Goal: Task Accomplishment & Management: Use online tool/utility

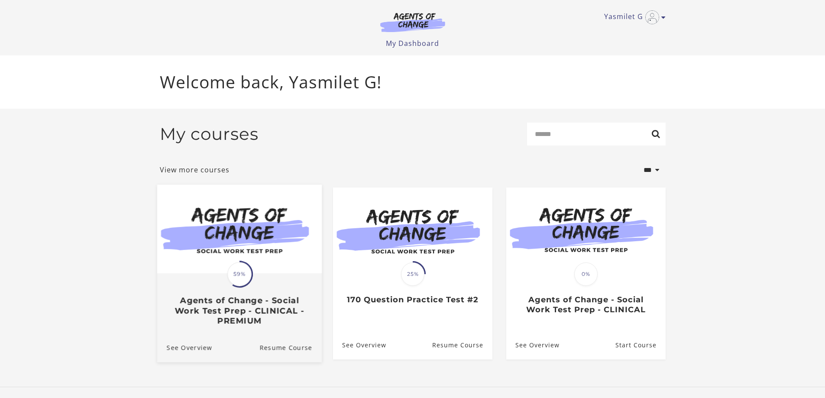
click at [262, 223] on img at bounding box center [239, 229] width 165 height 89
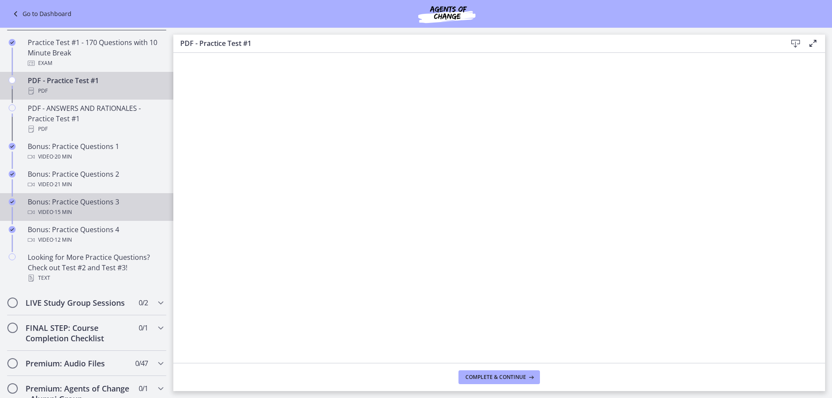
scroll to position [433, 0]
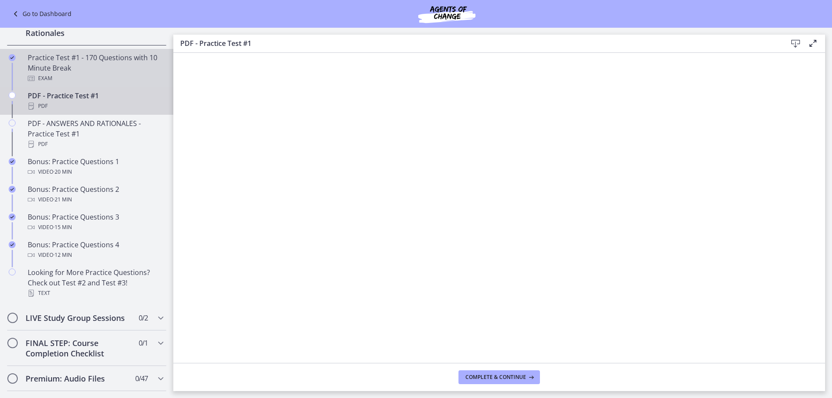
click at [85, 70] on div "Practice Test #1 - 170 Questions with 10 Minute Break Exam" at bounding box center [95, 67] width 135 height 31
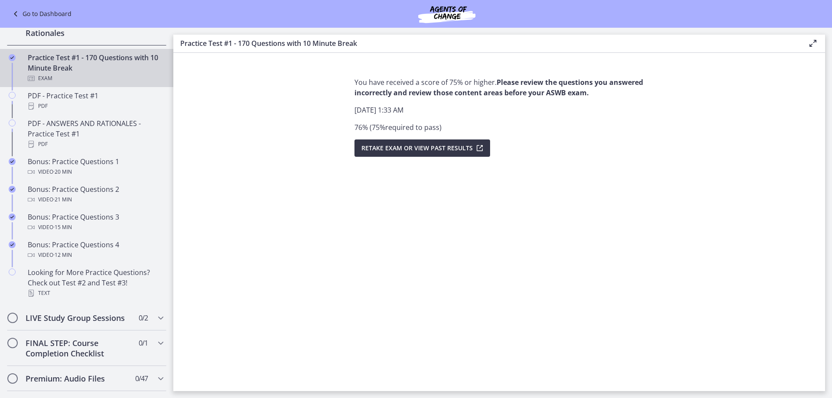
click at [415, 149] on span "Retake Exam OR View Past Results" at bounding box center [416, 148] width 111 height 10
